Goal: Information Seeking & Learning: Learn about a topic

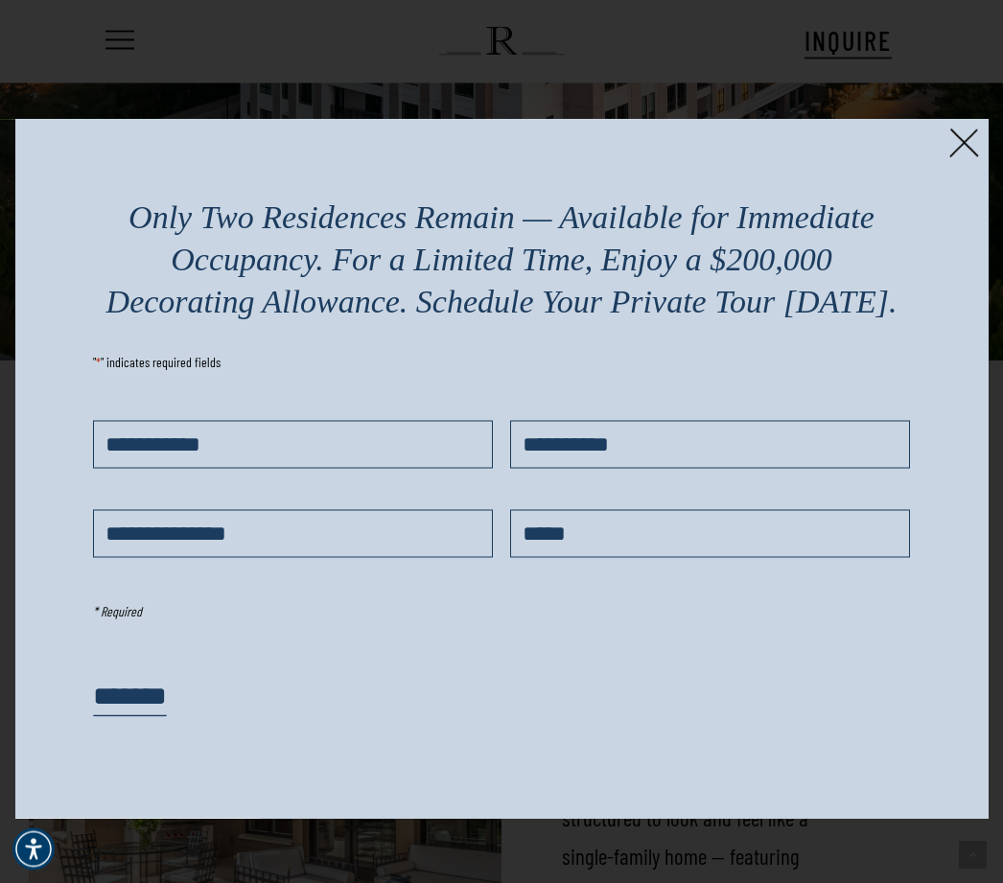
scroll to position [2389, 0]
click at [944, 139] on div "Only Two Residences Remain — Available for Immediate Occupancy. For a Limited T…" at bounding box center [501, 469] width 973 height 700
click at [969, 142] on img at bounding box center [964, 143] width 30 height 30
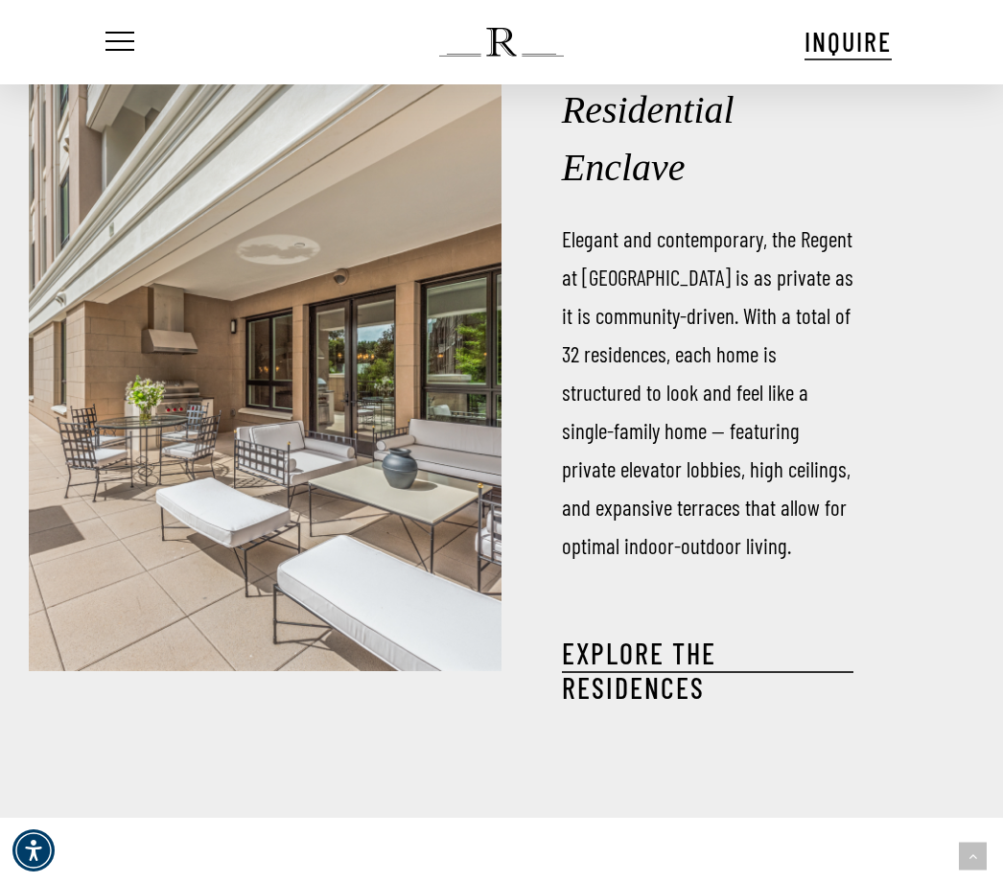
scroll to position [2772, 0]
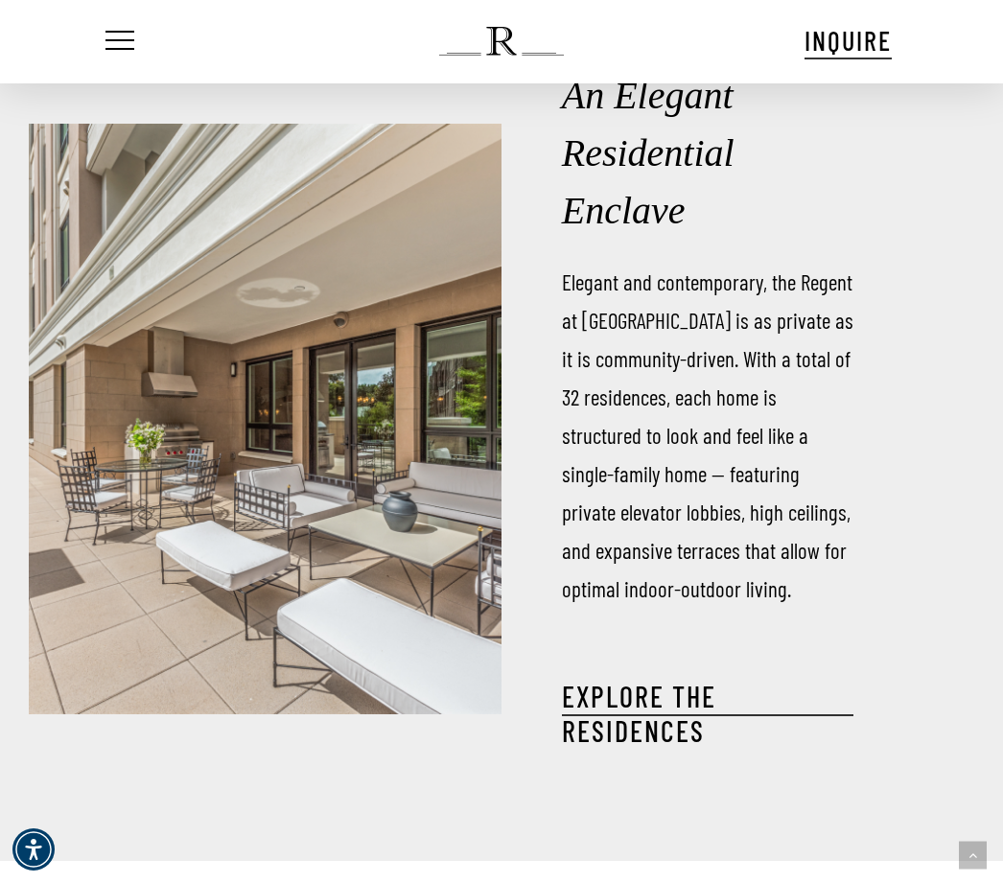
click at [673, 748] on link "EXPLORE THE RESIDENCES" at bounding box center [707, 713] width 291 height 69
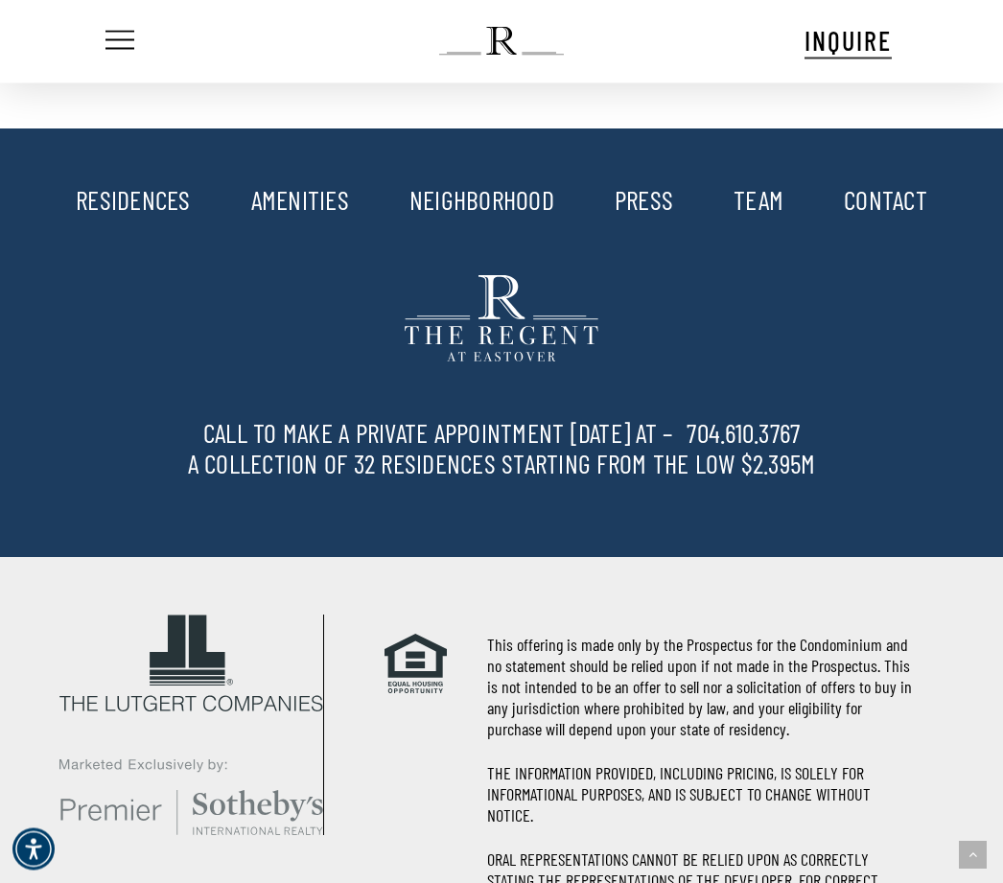
scroll to position [3704, 0]
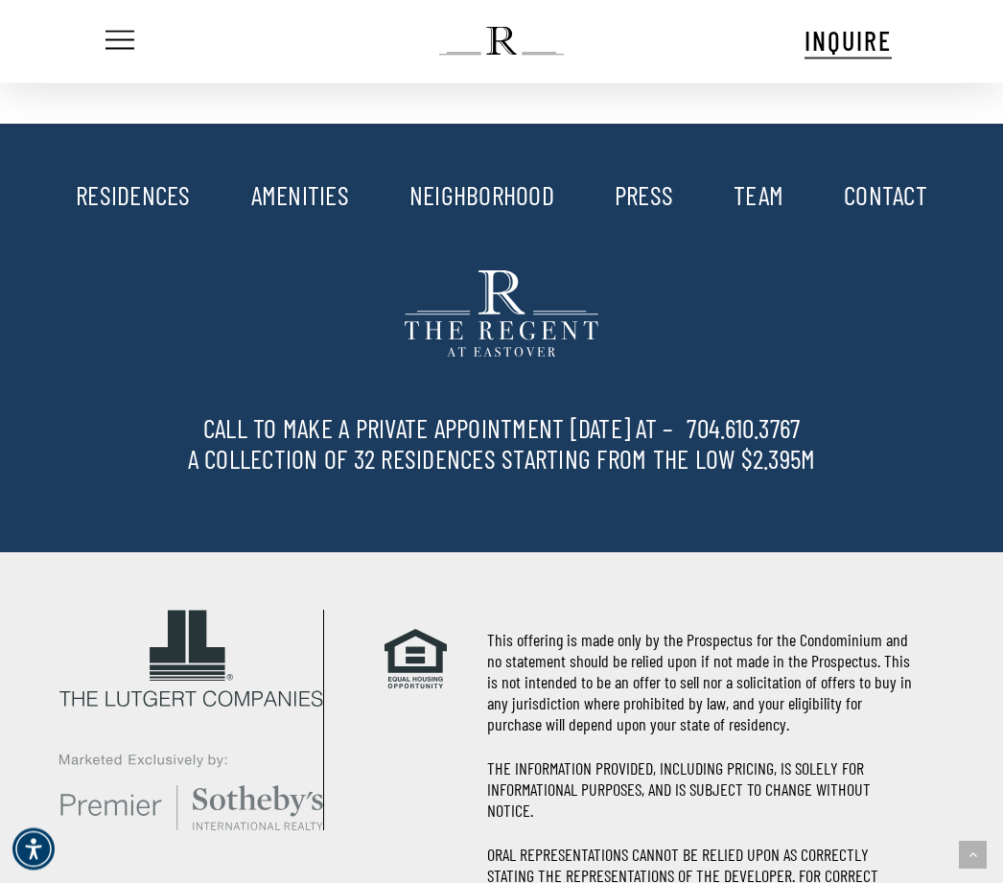
click at [318, 212] on link "AMENITIES" at bounding box center [300, 195] width 98 height 33
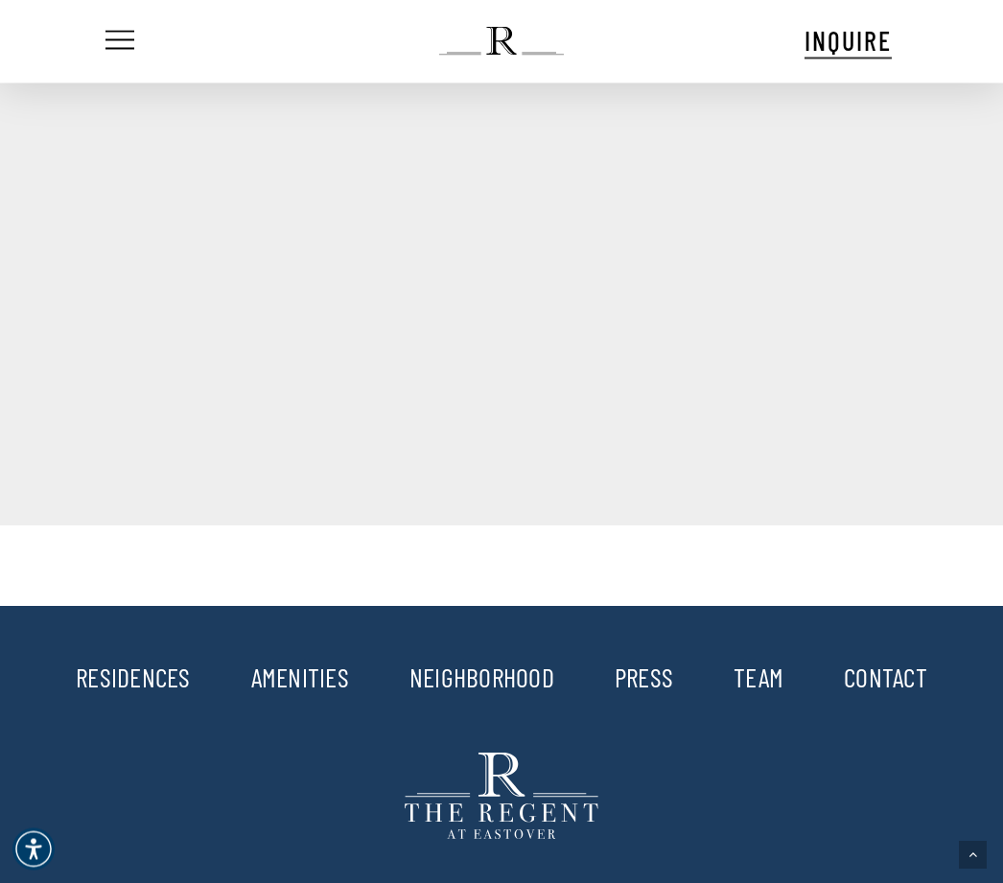
scroll to position [2272, 0]
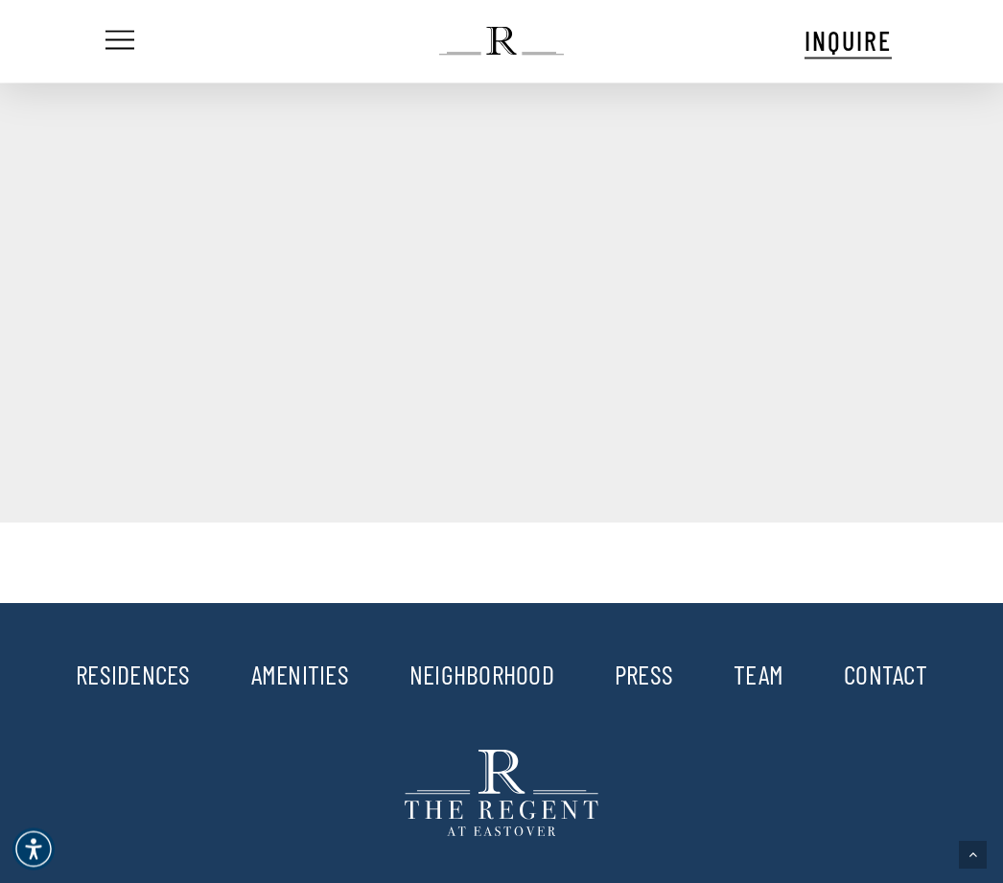
click at [144, 337] on li "Spacious lounging and dining spaces" at bounding box center [176, 308] width 266 height 67
click at [140, 274] on li "Gym" at bounding box center [176, 258] width 266 height 34
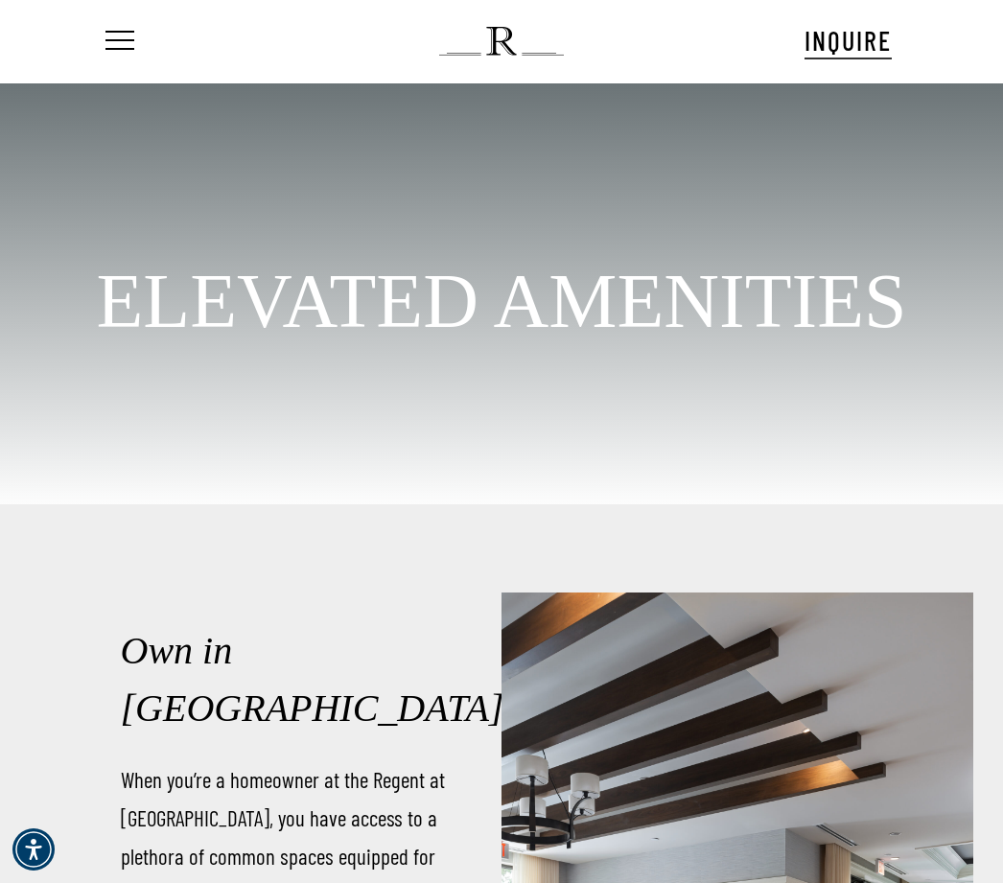
scroll to position [0, 0]
